Goal: Task Accomplishment & Management: Use online tool/utility

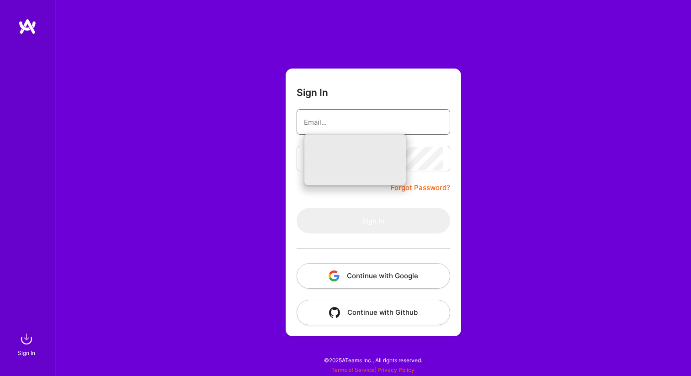
type input "[EMAIL_ADDRESS][DOMAIN_NAME]"
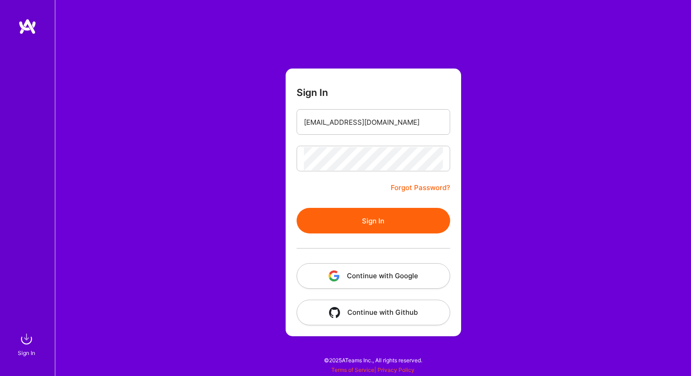
click at [379, 215] on button "Sign In" at bounding box center [372, 221] width 153 height 26
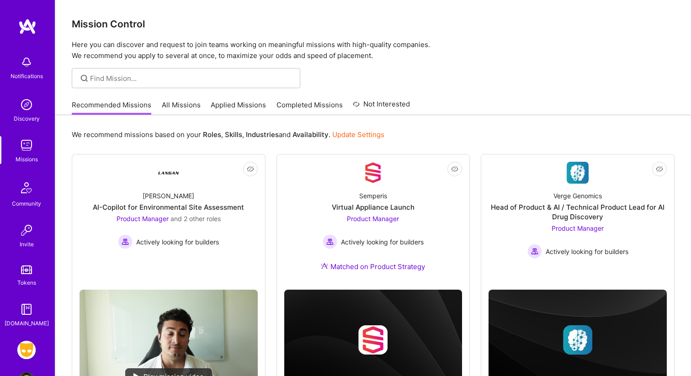
click at [470, 104] on div "Recommended Missions All Missions Applied Missions Completed Missions Not Inter…" at bounding box center [373, 105] width 603 height 20
click at [28, 276] on link "Tokens" at bounding box center [26, 275] width 57 height 26
click at [31, 347] on img at bounding box center [26, 350] width 18 height 18
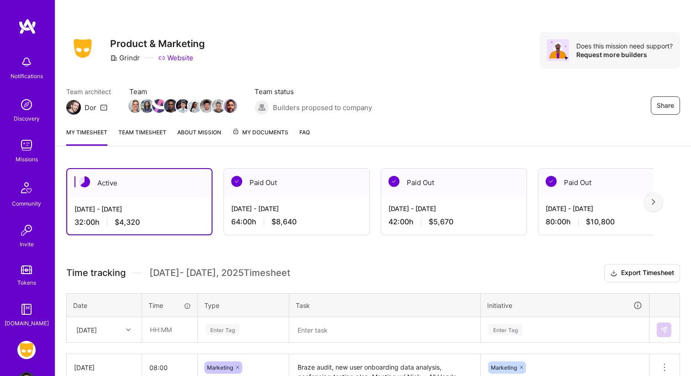
click at [301, 209] on div "[DATE] - [DATE]" at bounding box center [296, 209] width 131 height 10
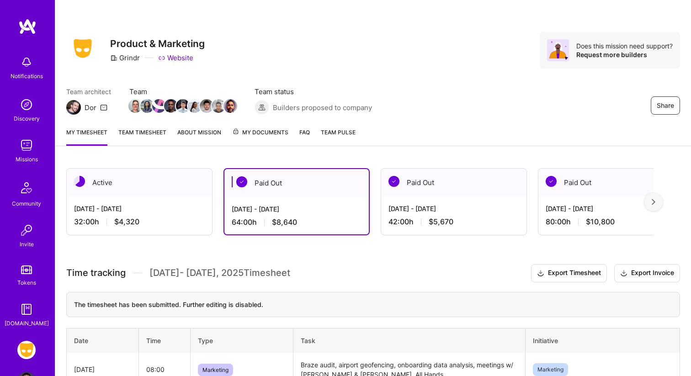
click at [82, 213] on div "[DATE] - [DATE] 32:00 h $4,320" at bounding box center [139, 214] width 145 height 37
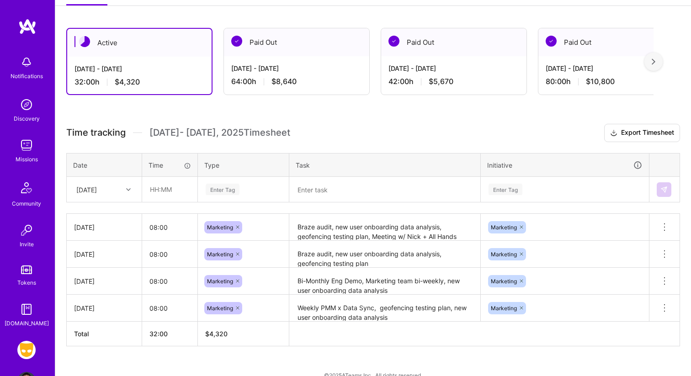
scroll to position [155, 0]
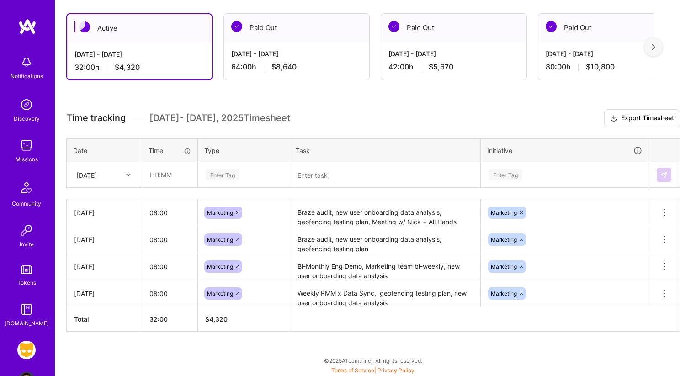
click at [399, 105] on div "Active [DATE] - [DATE] 32:00 h $4,320 Paid Out [DATE] - [DATE] 64:00 h $8,640 P…" at bounding box center [372, 189] width 635 height 374
